Goal: Task Accomplishment & Management: Manage account settings

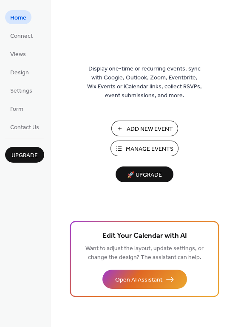
click at [153, 151] on span "Manage Events" at bounding box center [150, 149] width 48 height 9
click at [137, 149] on span "Manage Events" at bounding box center [150, 149] width 48 height 9
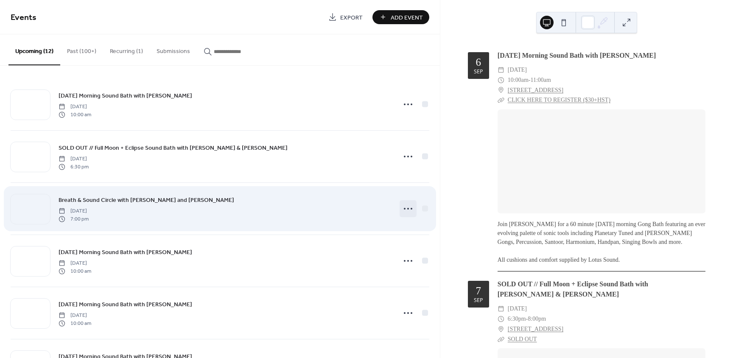
click at [407, 208] on circle at bounding box center [408, 209] width 2 height 2
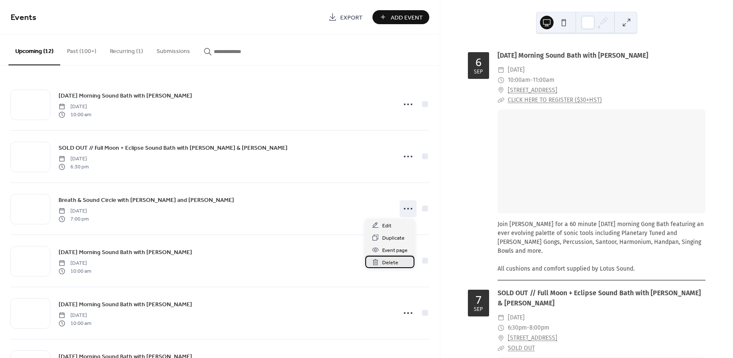
click at [388, 262] on span "Delete" at bounding box center [390, 262] width 16 height 9
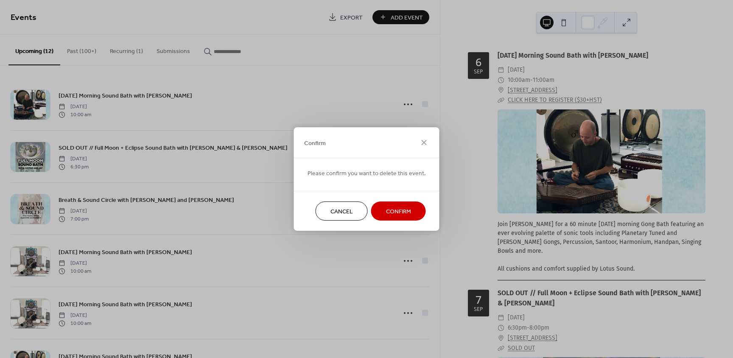
click at [400, 212] on span "Confirm" at bounding box center [398, 211] width 25 height 9
